Goal: Information Seeking & Learning: Learn about a topic

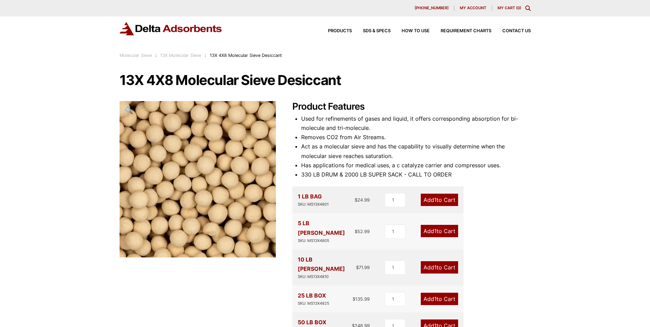
click at [253, 199] on div "Our website has detected that you are using an outdated browser that will preve…" at bounding box center [325, 307] width 650 height 614
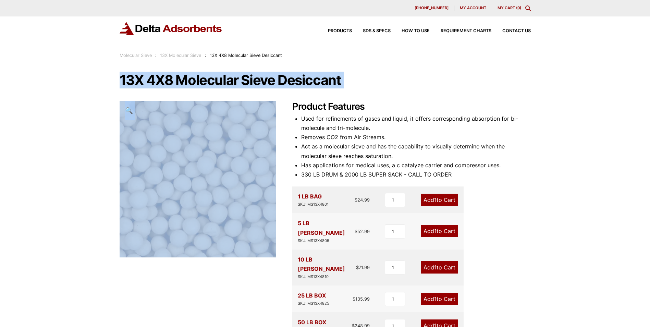
click at [64, 148] on div "Our website has detected that you are using an outdated browser that will preve…" at bounding box center [325, 307] width 650 height 614
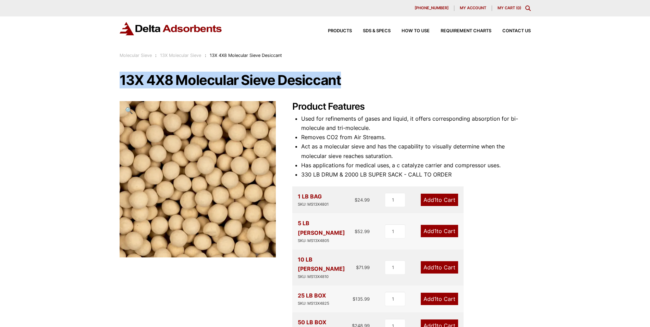
drag, startPoint x: 122, startPoint y: 82, endPoint x: 340, endPoint y: 73, distance: 217.4
click at [340, 73] on h1 "13X 4X8 Molecular Sieve Desiccant" at bounding box center [325, 80] width 411 height 14
copy h1 "13X 4X8 Molecular Sieve Desiccant"
click at [281, 112] on div "13X 4X8 Molecular Sieve Desiccant 🔍 Product Features Used for refinements of ga…" at bounding box center [325, 261] width 411 height 376
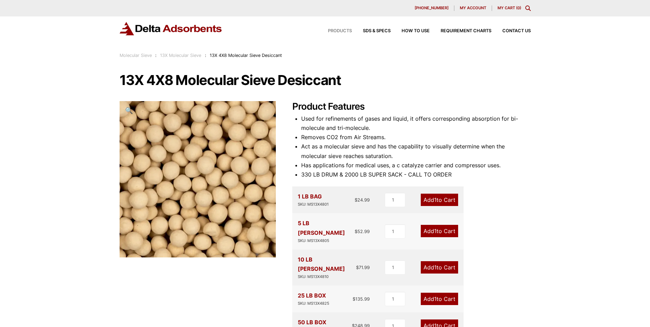
click at [339, 30] on span "Products" at bounding box center [340, 31] width 24 height 4
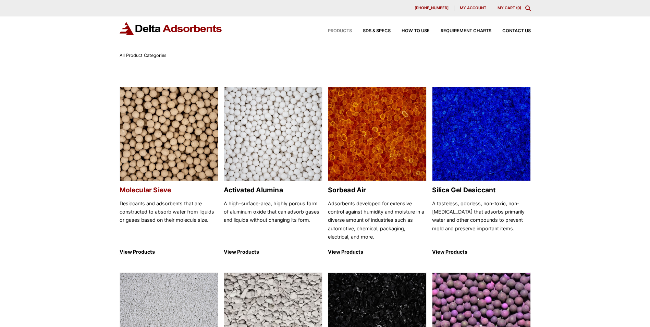
click at [149, 203] on p "Desiccants and adsorbents that are constructed to absorb water from liquids or …" at bounding box center [169, 220] width 99 height 42
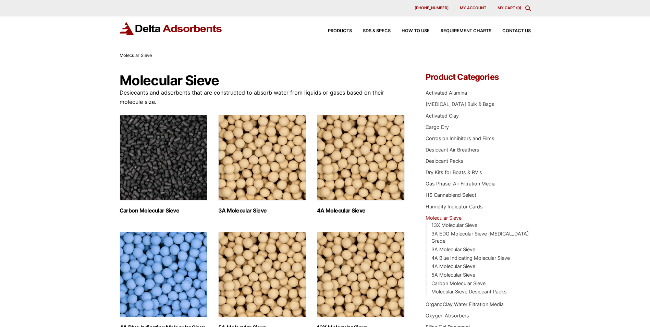
click at [405, 34] on div "Products SDS & SPECS How to Use Requirement Charts Contact Us" at bounding box center [423, 31] width 219 height 10
click at [411, 30] on span "How to Use" at bounding box center [416, 31] width 28 height 4
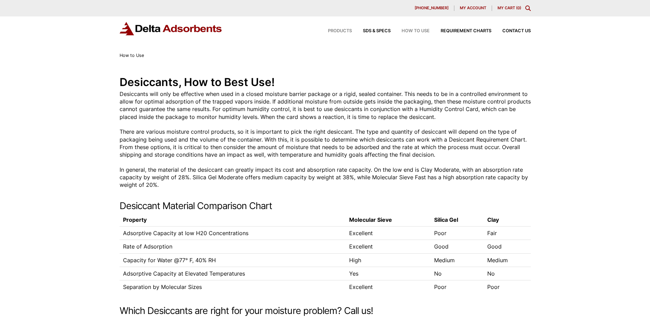
click at [347, 29] on span "Products" at bounding box center [340, 31] width 24 height 4
